Goal: Book appointment/travel/reservation

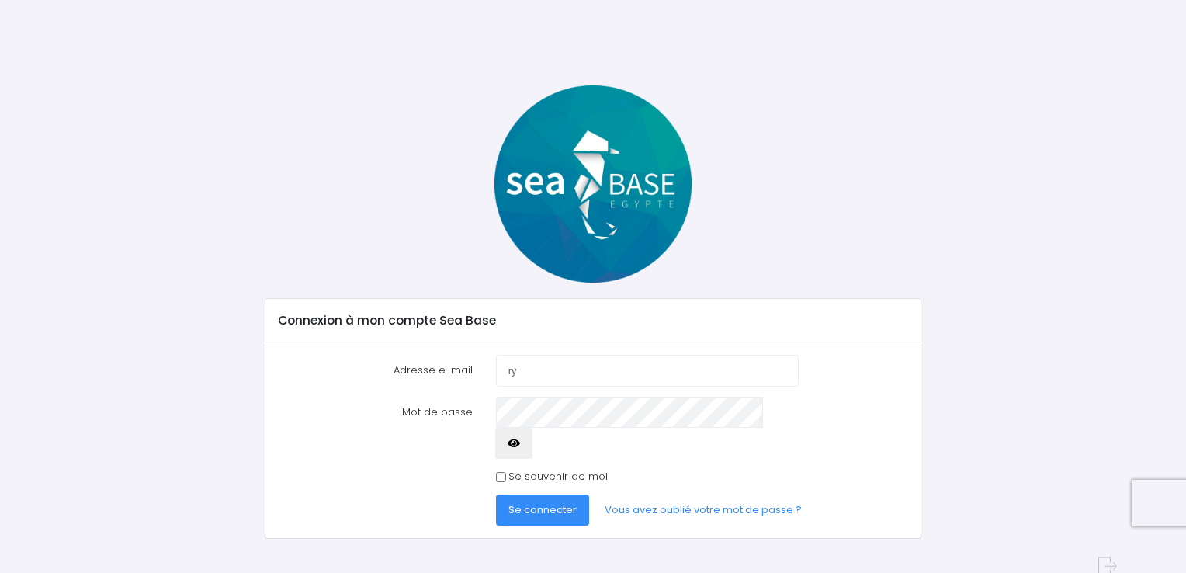
type input "[EMAIL_ADDRESS][DOMAIN_NAME]"
click at [535, 502] on span "Se connecter" at bounding box center [542, 509] width 68 height 15
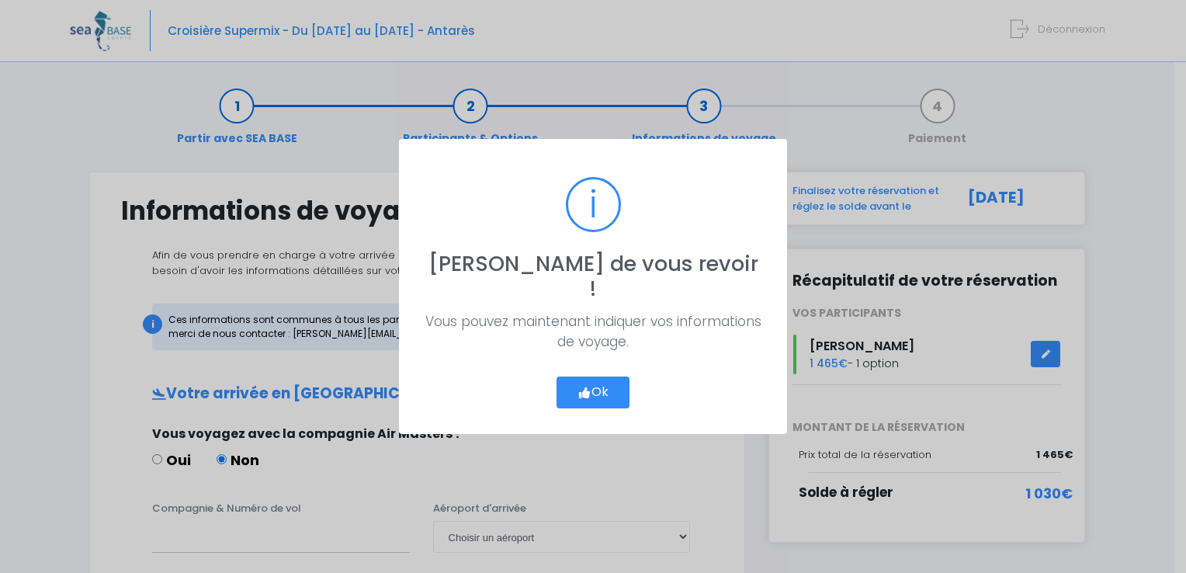
click at [596, 376] on button "Ok" at bounding box center [592, 392] width 73 height 33
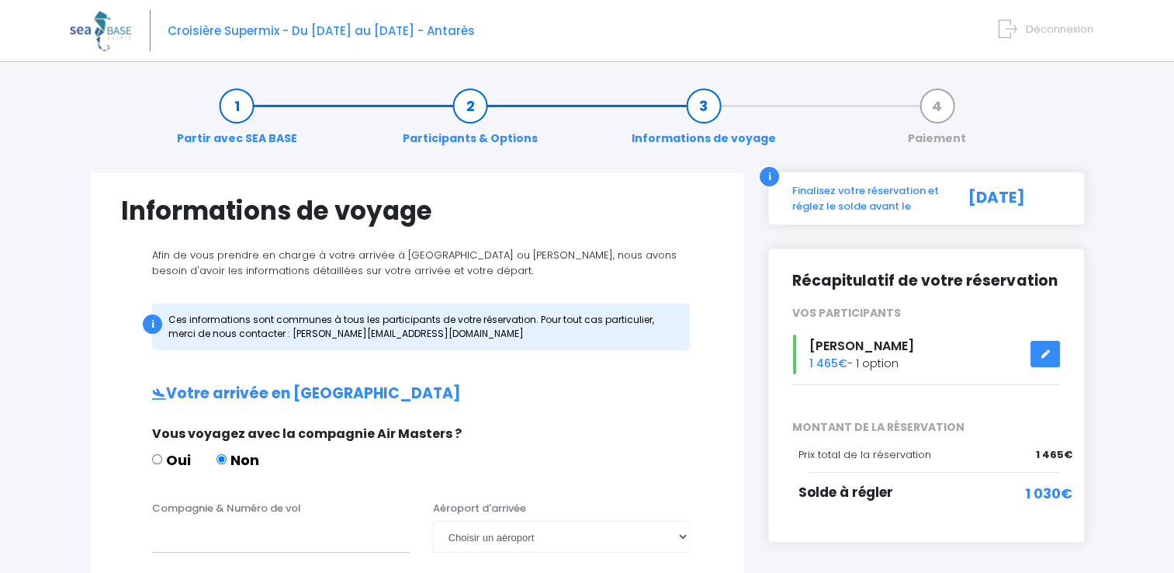
click at [1044, 354] on icon at bounding box center [1045, 354] width 11 height 0
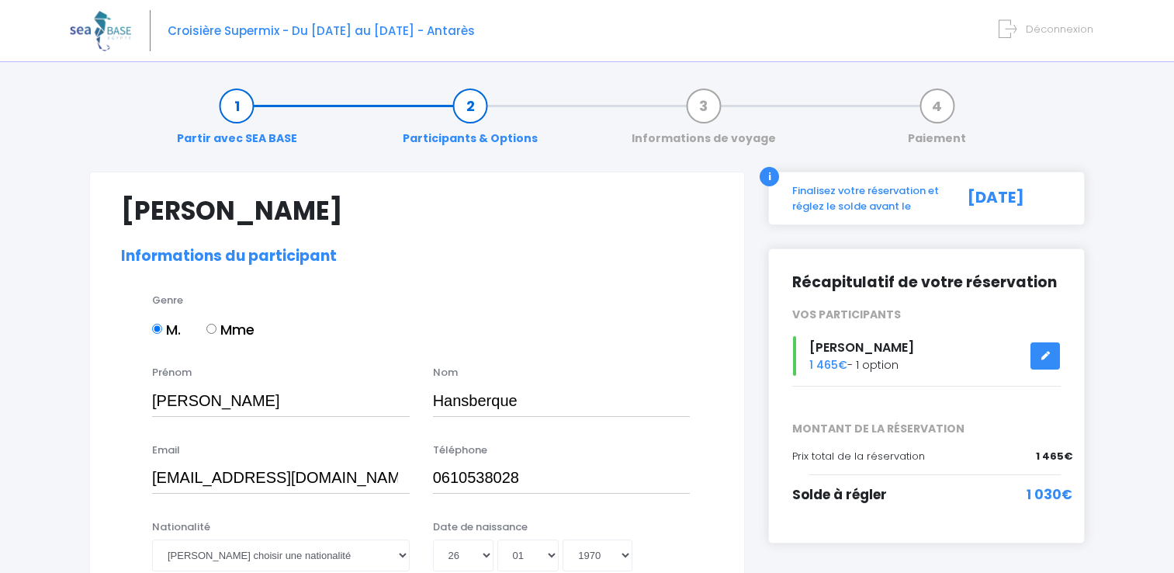
select select "N2"
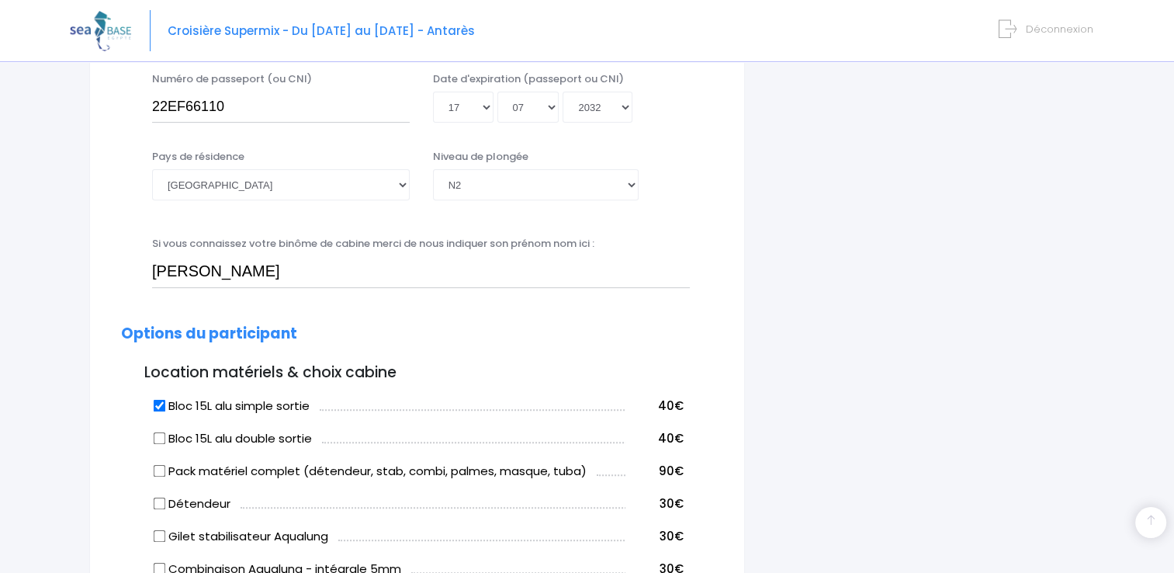
scroll to position [621, 0]
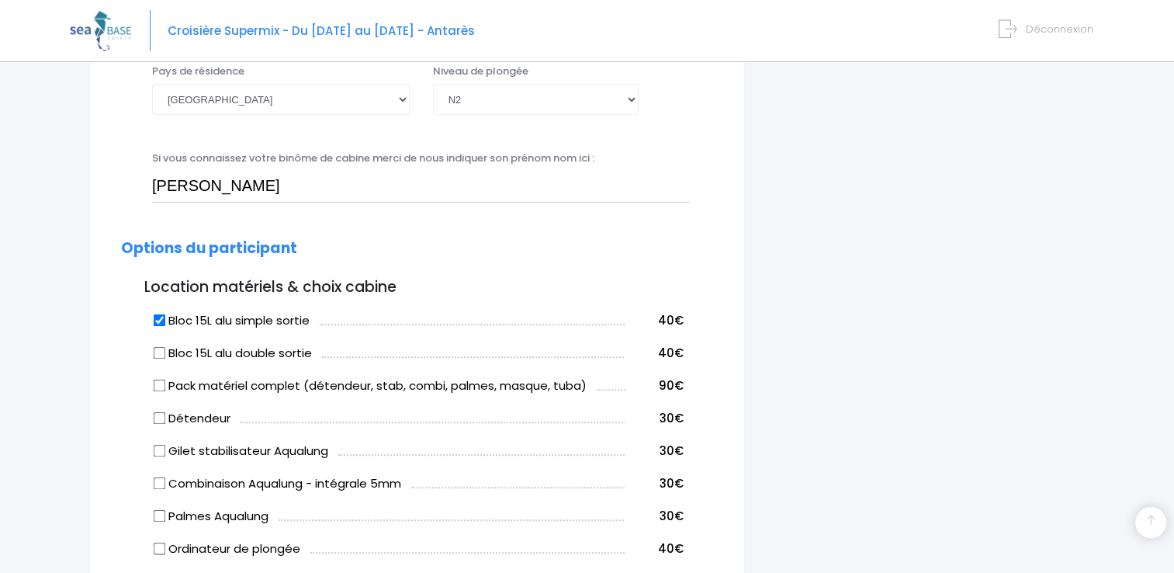
click at [157, 352] on input "Bloc 15L alu double sortie" at bounding box center [160, 352] width 12 height 12
checkbox input "true"
click at [161, 316] on input "Bloc 15L alu simple sortie" at bounding box center [160, 320] width 12 height 12
checkbox input "false"
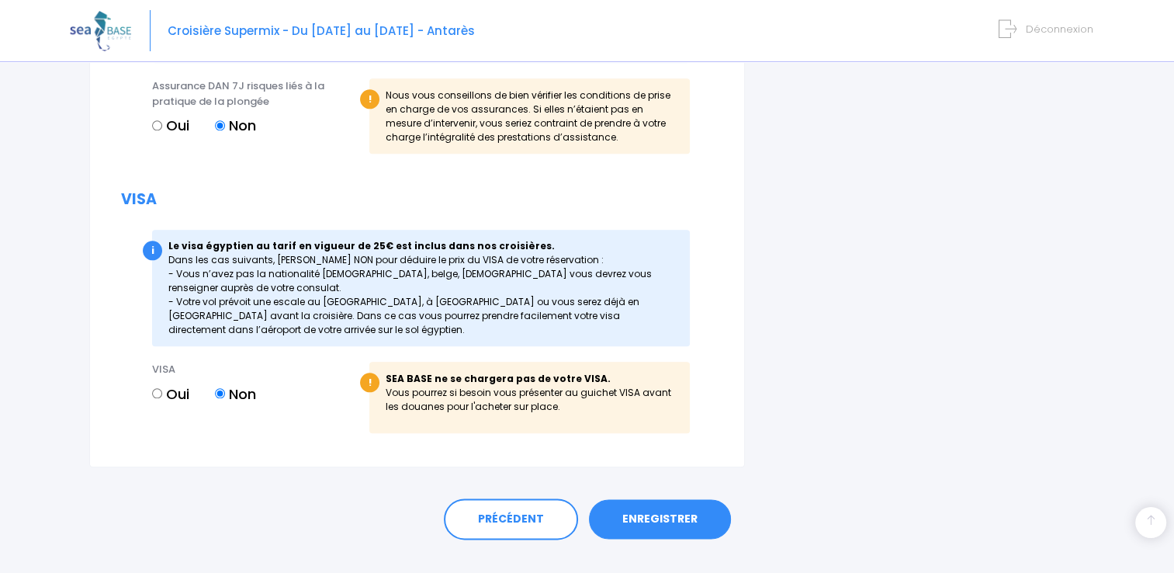
scroll to position [1755, 0]
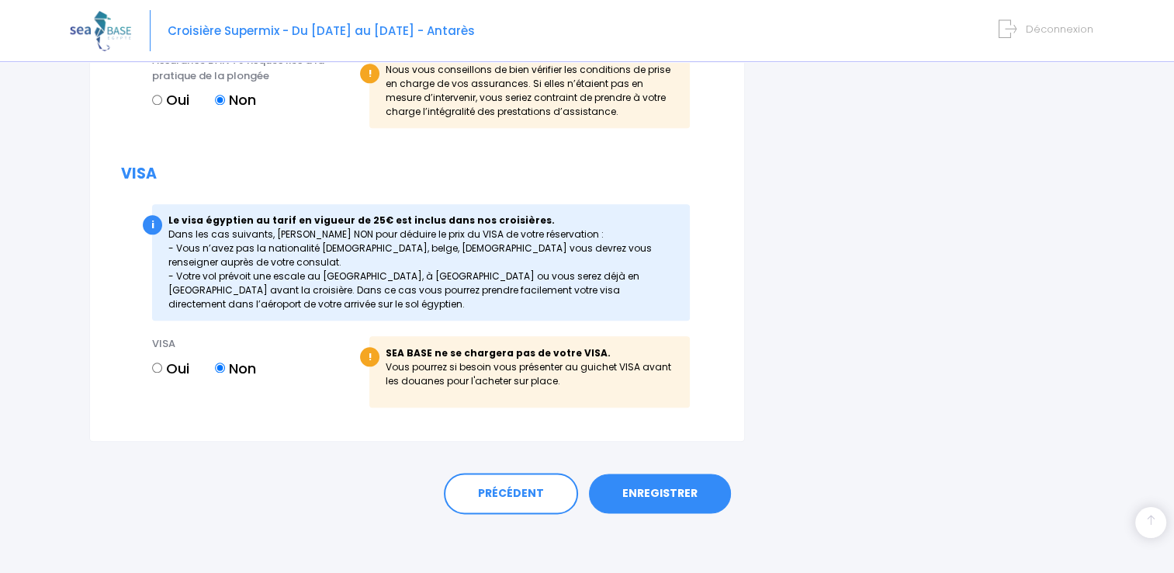
click at [661, 491] on link "ENREGISTRER" at bounding box center [660, 493] width 142 height 40
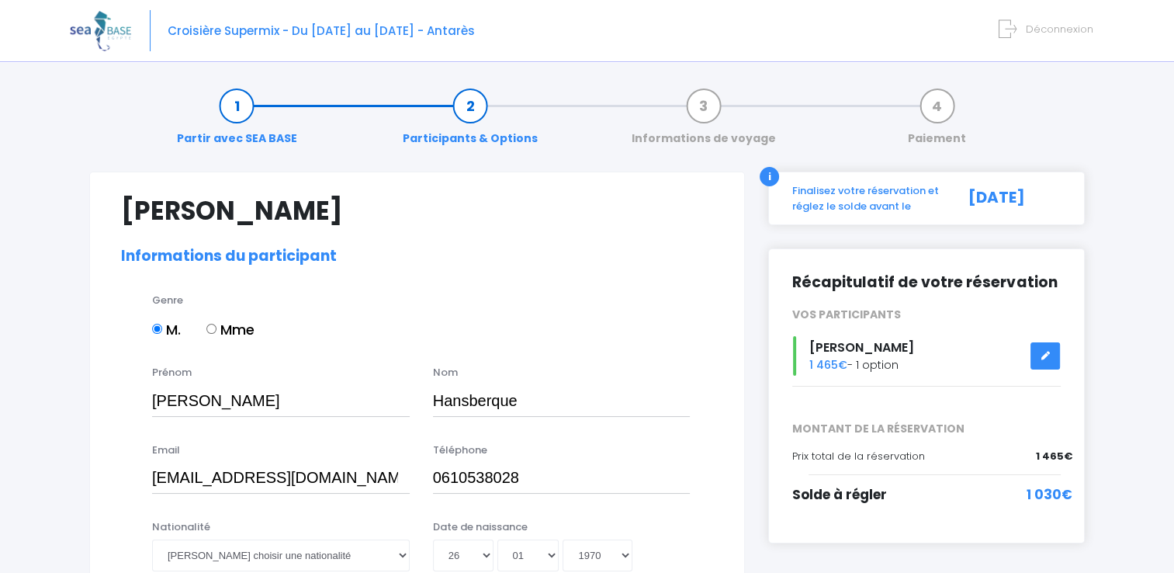
scroll to position [0, 0]
click at [1046, 494] on span "1 030€" at bounding box center [1050, 495] width 46 height 20
click at [893, 452] on span "Prix total de la réservation" at bounding box center [858, 456] width 133 height 15
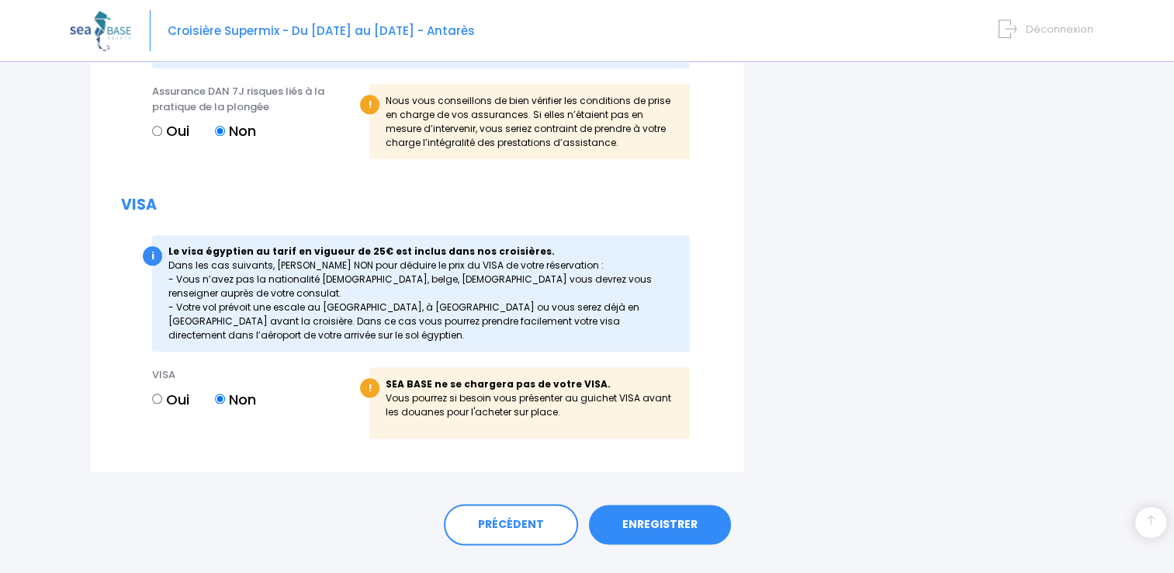
scroll to position [1779, 0]
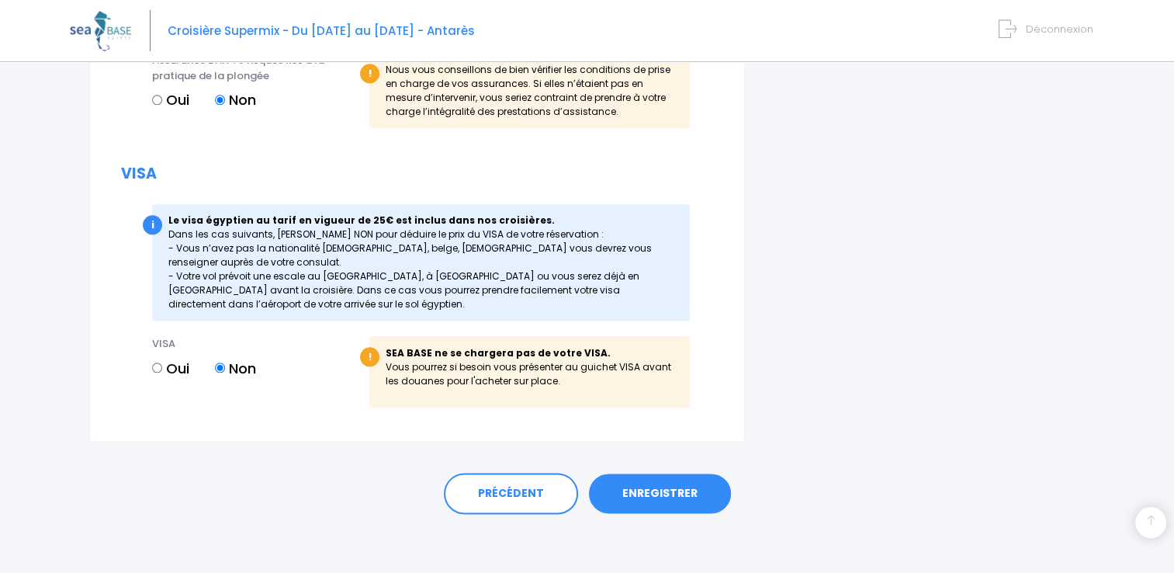
click at [658, 487] on link "ENREGISTRER" at bounding box center [660, 493] width 142 height 40
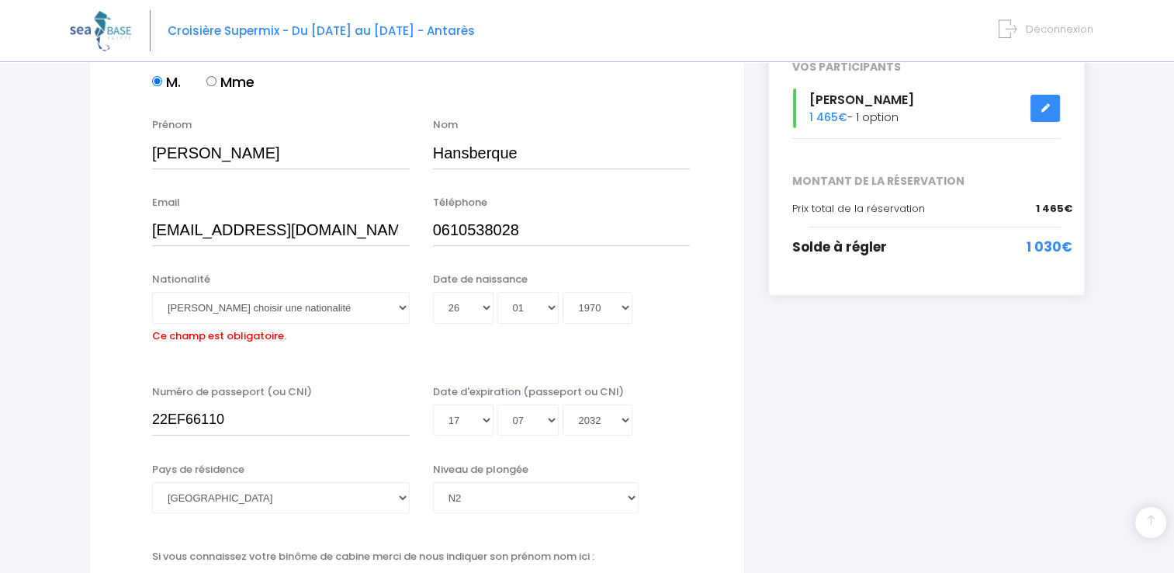
scroll to position [229, 0]
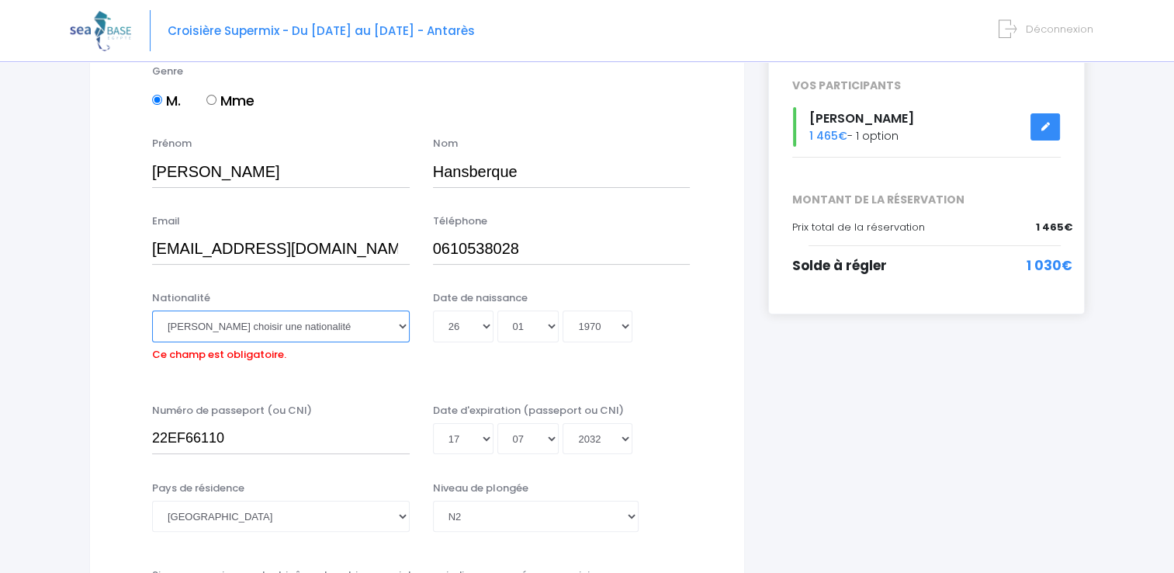
click at [402, 326] on select "Veuillez choisir une nationalité Afghane Albanaise Algerienne Allemande America…" at bounding box center [281, 325] width 258 height 31
select select "Française"
click at [152, 310] on select "Veuillez choisir une nationalité Afghane Albanaise Algerienne Allemande America…" at bounding box center [281, 325] width 258 height 31
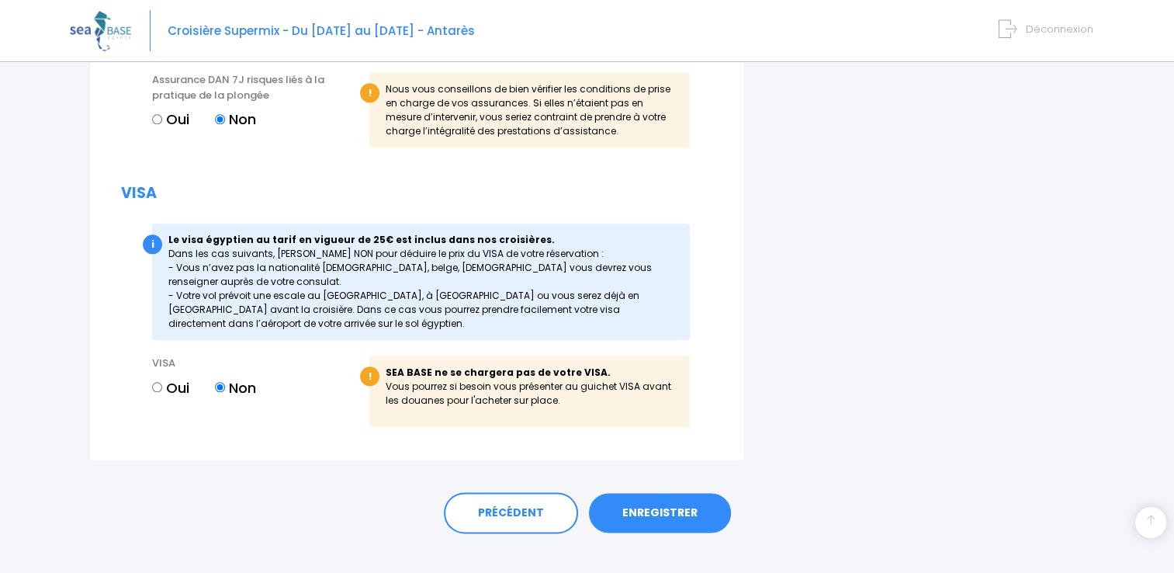
scroll to position [1755, 0]
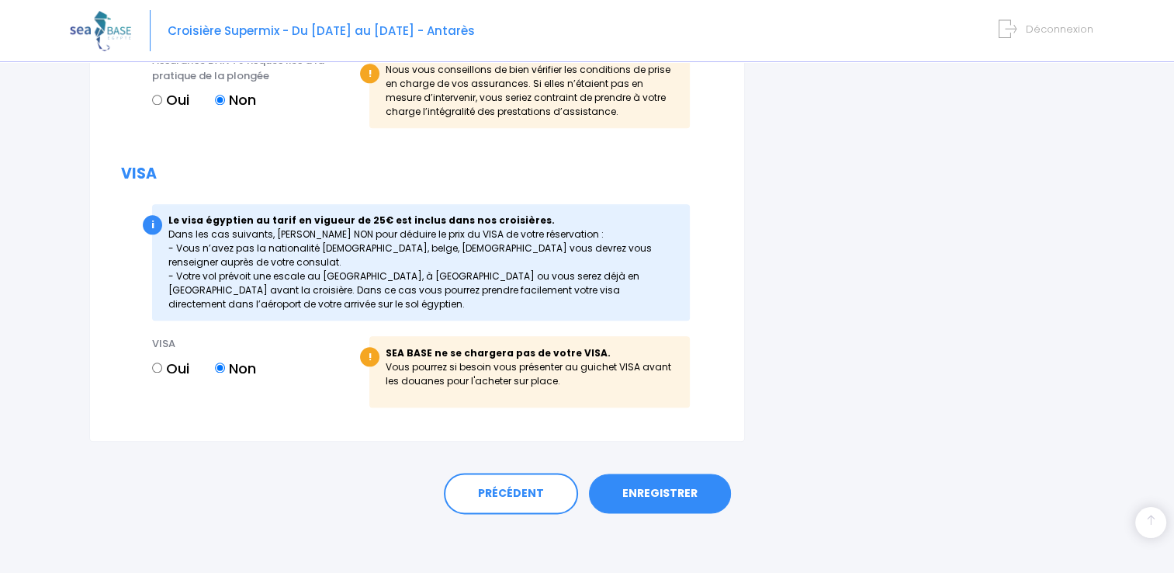
click at [652, 489] on link "ENREGISTRER" at bounding box center [660, 493] width 142 height 40
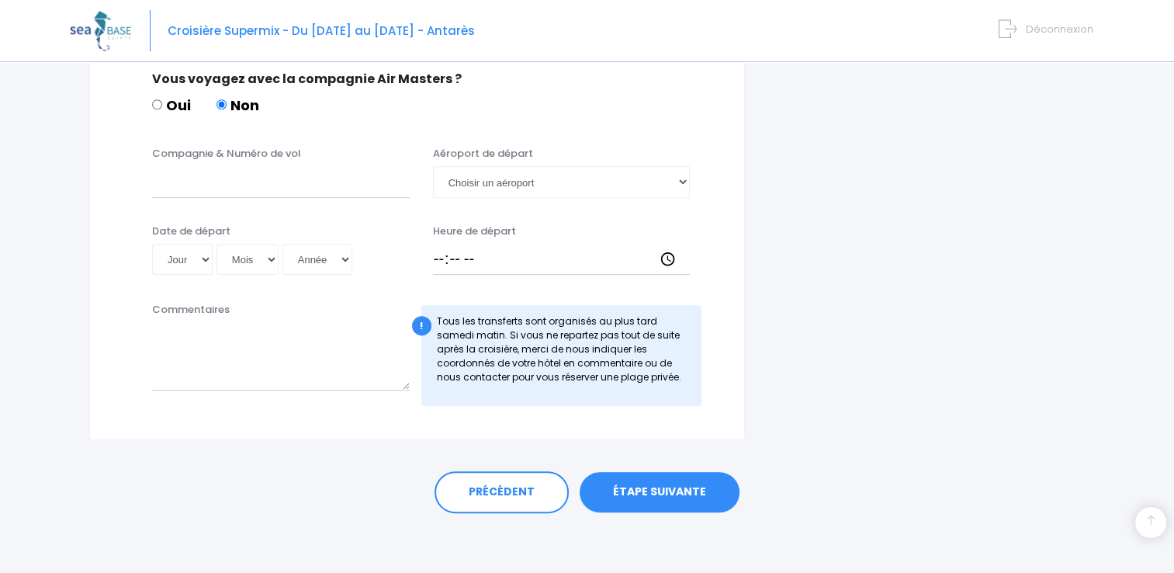
scroll to position [788, 0]
click at [664, 490] on link "ÉTAPE SUIVANTE" at bounding box center [660, 492] width 160 height 40
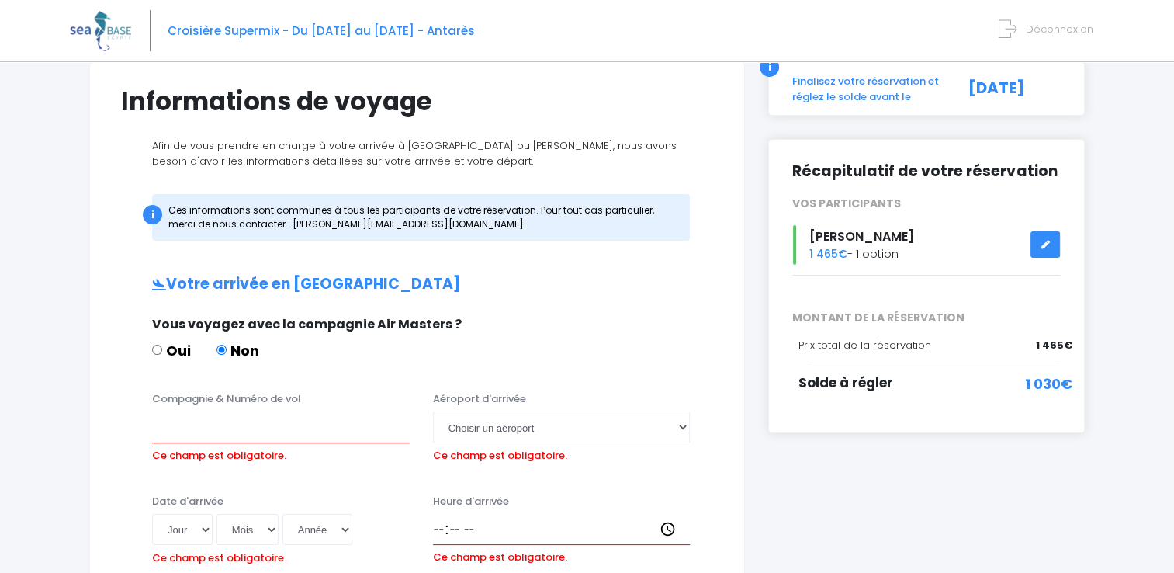
scroll to position [155, 0]
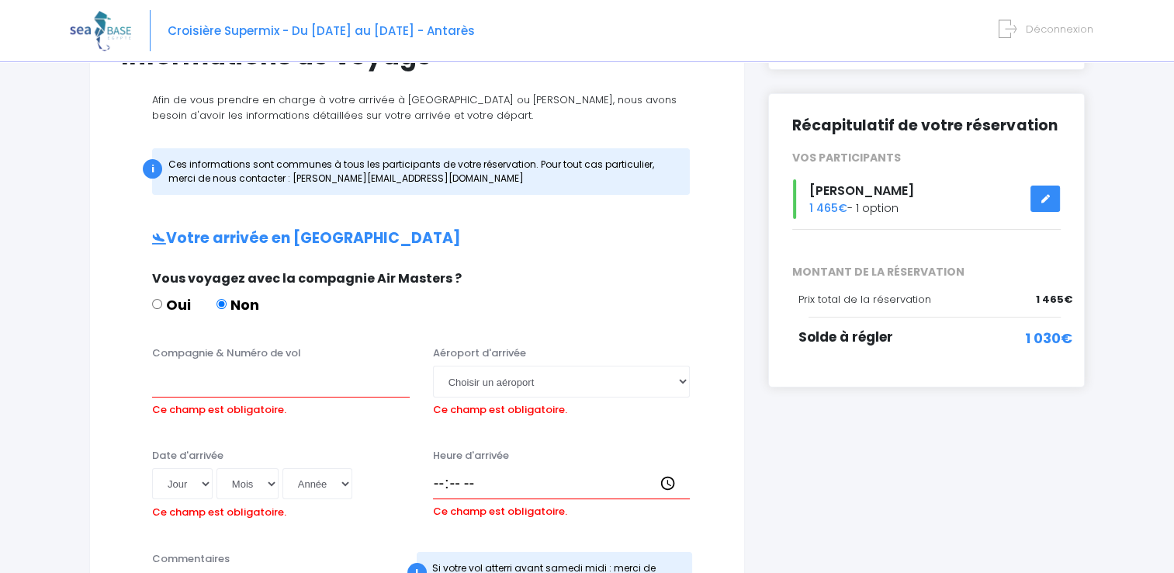
drag, startPoint x: 261, startPoint y: 178, endPoint x: 394, endPoint y: 178, distance: 133.5
click at [394, 178] on div "i Ces informations sont communes à tous les participants de votre réservation. …" at bounding box center [421, 171] width 538 height 47
drag, startPoint x: 394, startPoint y: 178, endPoint x: 357, endPoint y: 177, distance: 37.3
copy div "nathalie@redseabase.com"
drag, startPoint x: 94, startPoint y: 68, endPoint x: 253, endPoint y: 88, distance: 160.3
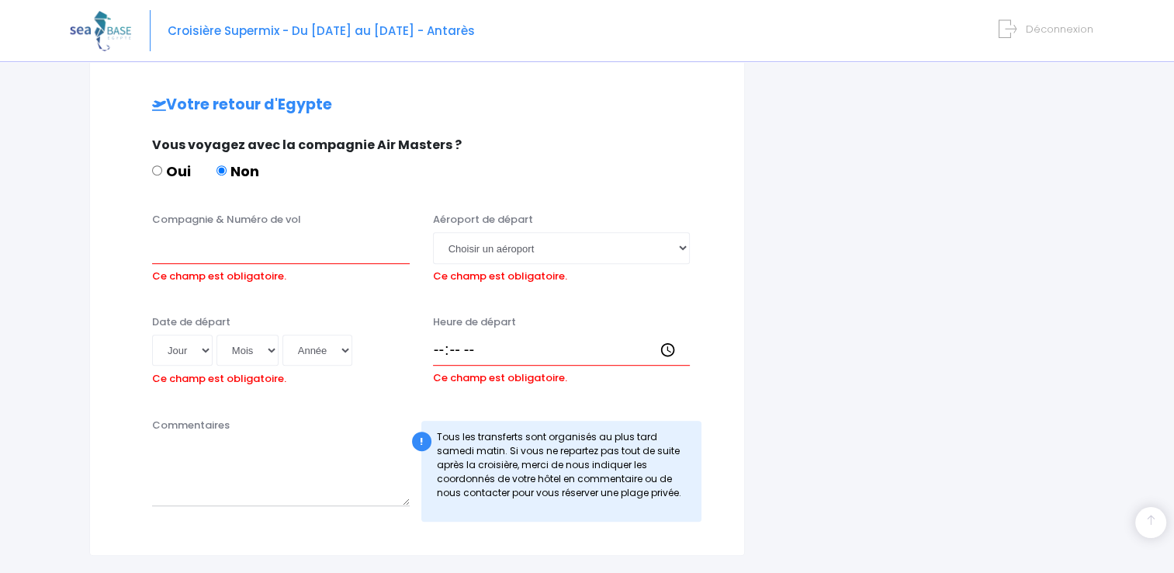
scroll to position [888, 0]
